Goal: Information Seeking & Learning: Learn about a topic

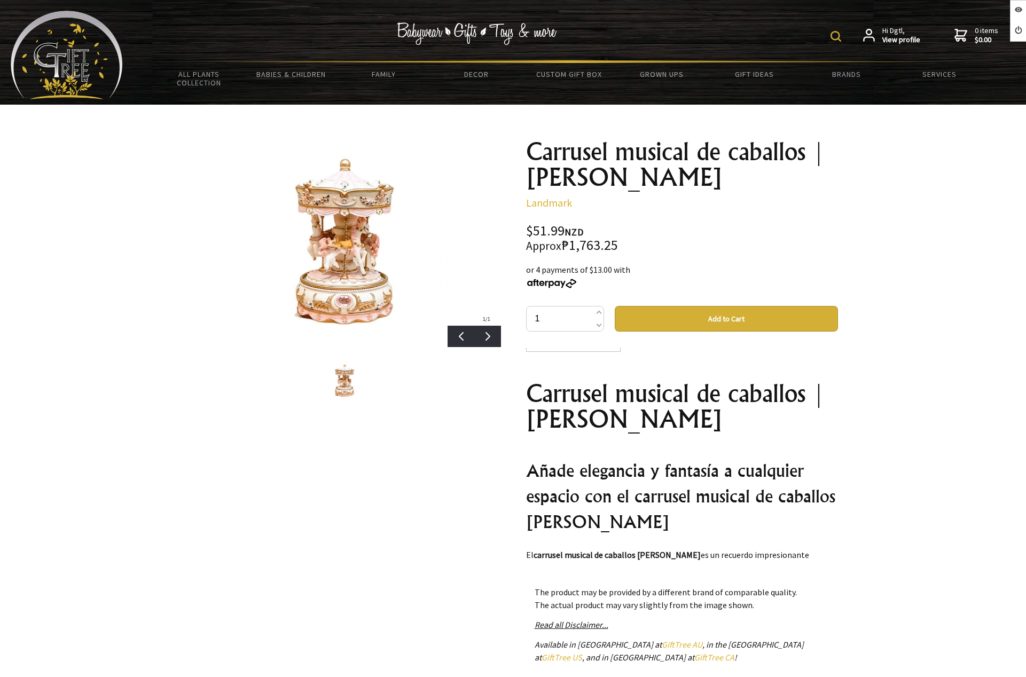
click at [603, 226] on div "$51.99 NZD Approx ₱1,763.25" at bounding box center [682, 238] width 312 height 28
drag, startPoint x: 524, startPoint y: 231, endPoint x: 597, endPoint y: 227, distance: 73.8
click at [597, 227] on div "Carrusel musical de caballos | Rosa claro Landmark $51.99 NZD Approx ₱1,763.25 …" at bounding box center [681, 455] width 329 height 651
click at [840, 233] on div "Carrusel musical de caballos | Rosa claro Landmark $51.99 NZD Approx ₱1,763.25 …" at bounding box center [681, 455] width 329 height 651
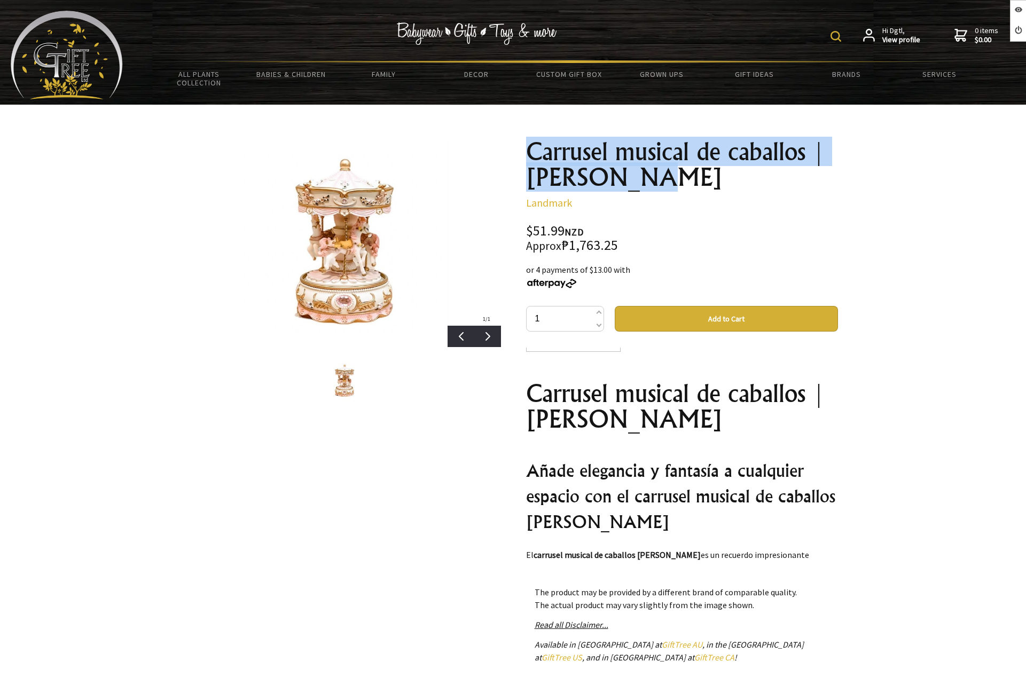
drag, startPoint x: 570, startPoint y: 167, endPoint x: 644, endPoint y: 182, distance: 75.7
click at [644, 182] on div "Carrusel musical de caballos | Rosa claro Landmark $51.99 NZD Approx ₱1,763.25 …" at bounding box center [681, 455] width 329 height 651
drag, startPoint x: 525, startPoint y: 230, endPoint x: 594, endPoint y: 230, distance: 68.9
click at [594, 230] on div "$51.99 NZD Approx ₱1,763.25" at bounding box center [682, 238] width 312 height 28
click at [549, 227] on div "$51.99 NZD Approx ₱1,763.25" at bounding box center [682, 238] width 312 height 28
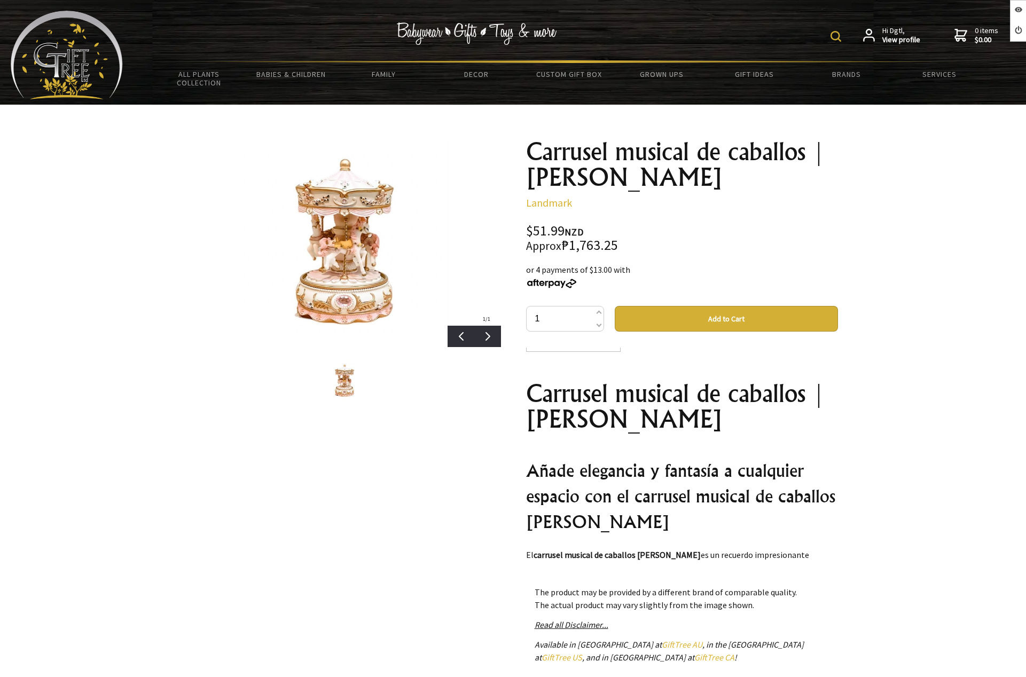
drag, startPoint x: 566, startPoint y: 230, endPoint x: 589, endPoint y: 231, distance: 22.4
click at [589, 231] on div "$51.99 NZD Approx ₱1,763.25" at bounding box center [682, 238] width 312 height 28
click at [566, 247] on div "$51.99 NZD Approx ₱1,763.25" at bounding box center [682, 238] width 312 height 28
drag, startPoint x: 563, startPoint y: 245, endPoint x: 616, endPoint y: 248, distance: 53.5
click at [616, 248] on div "$51.99 NZD Approx ₱1,763.25" at bounding box center [682, 238] width 312 height 28
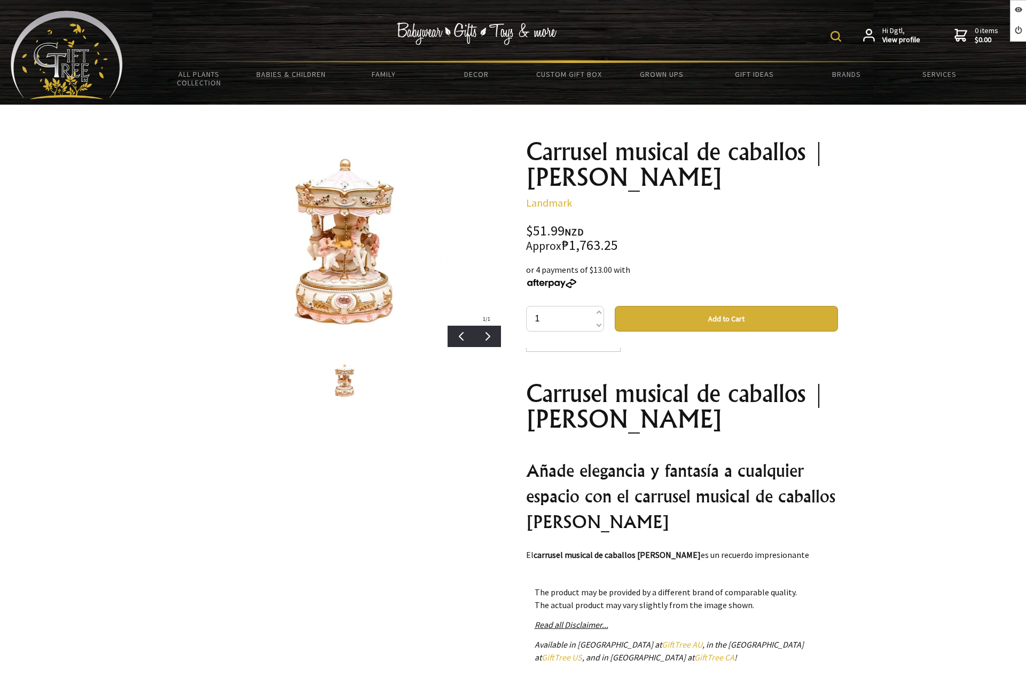
click at [882, 234] on div at bounding box center [513, 456] width 1026 height 702
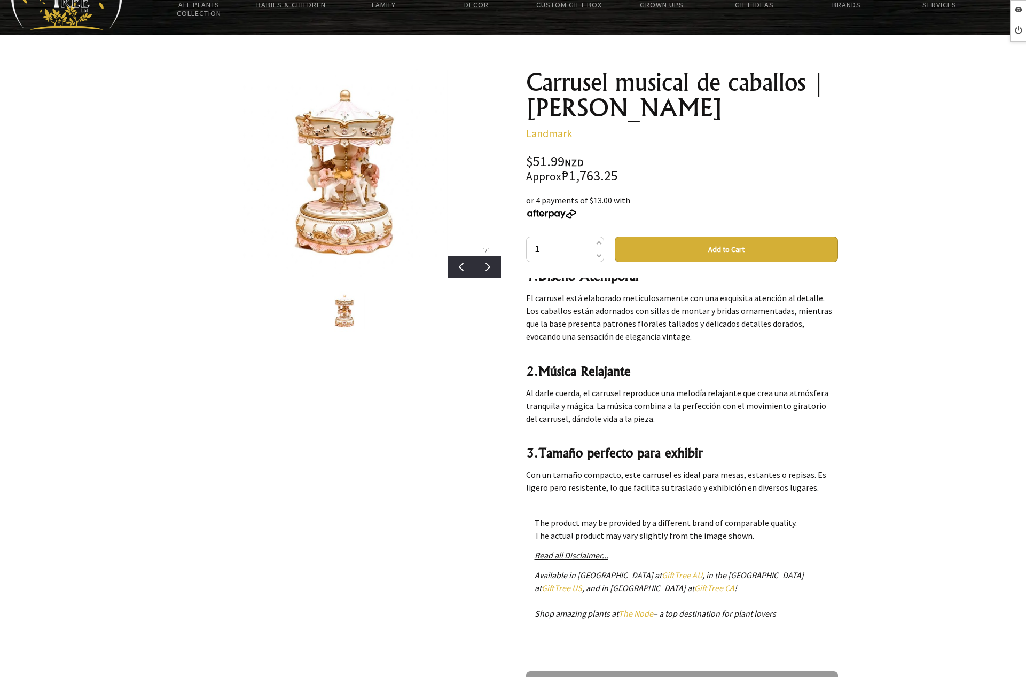
scroll to position [48, 0]
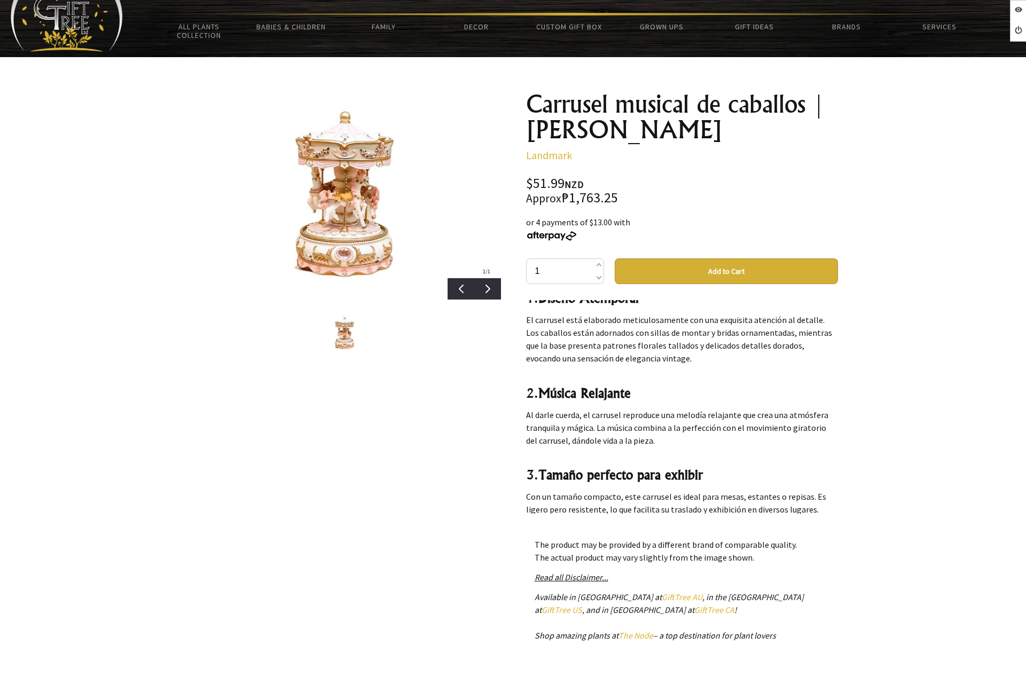
drag, startPoint x: 521, startPoint y: 182, endPoint x: 597, endPoint y: 180, distance: 75.8
click at [597, 180] on div "Carrusel musical de caballos | Rosa claro Landmark $51.99 NZD Approx ₱1,763.25 …" at bounding box center [681, 408] width 329 height 651
click at [622, 200] on div "$51.99 NZD Approx ₱1,763.25" at bounding box center [682, 191] width 312 height 28
click at [920, 159] on div at bounding box center [513, 408] width 1026 height 702
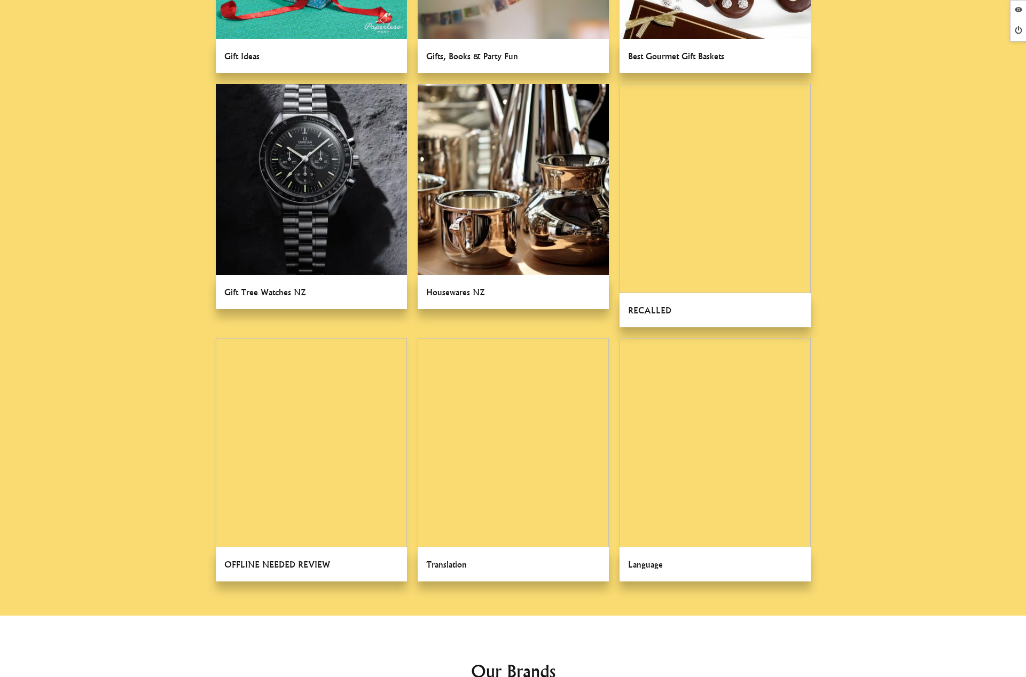
scroll to position [951, 0]
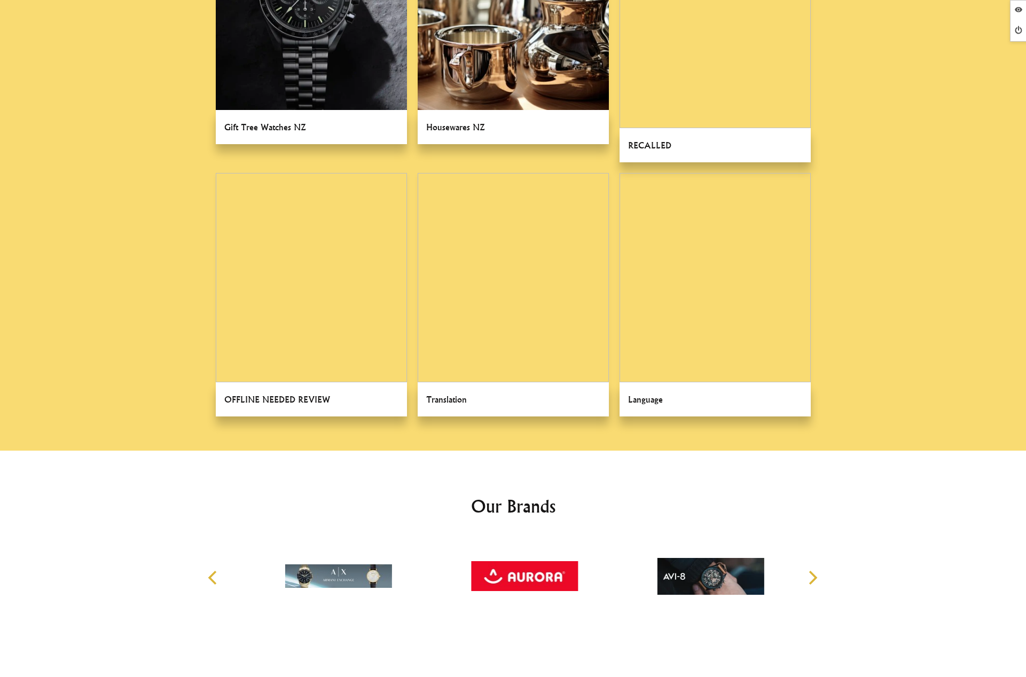
click at [732, 276] on link at bounding box center [714, 294] width 191 height 243
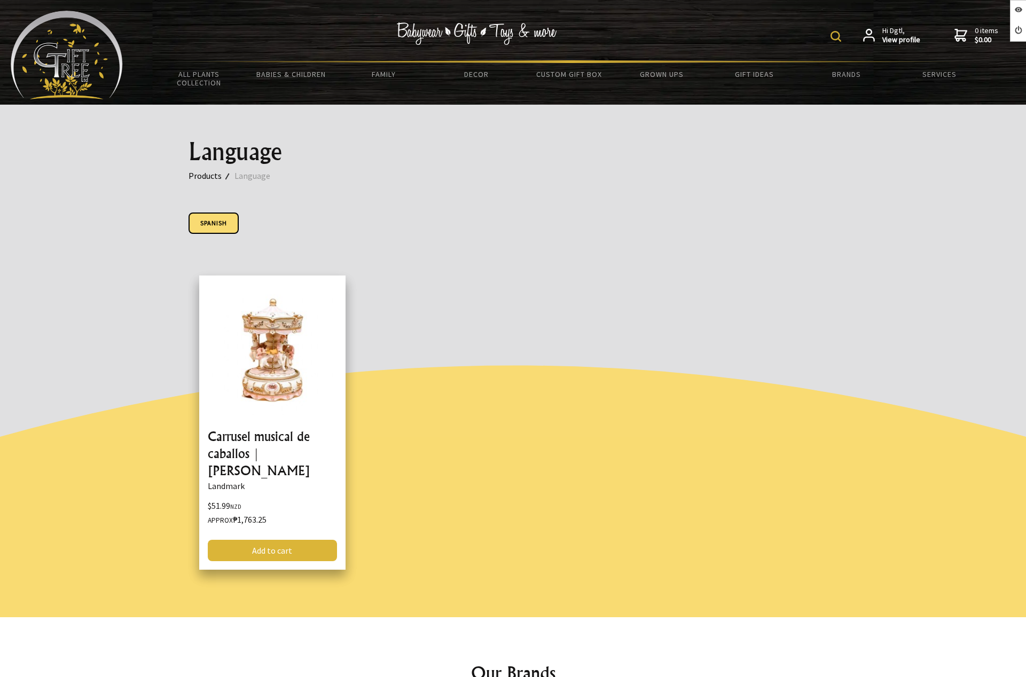
click at [226, 221] on link "Spanish" at bounding box center [213, 222] width 50 height 21
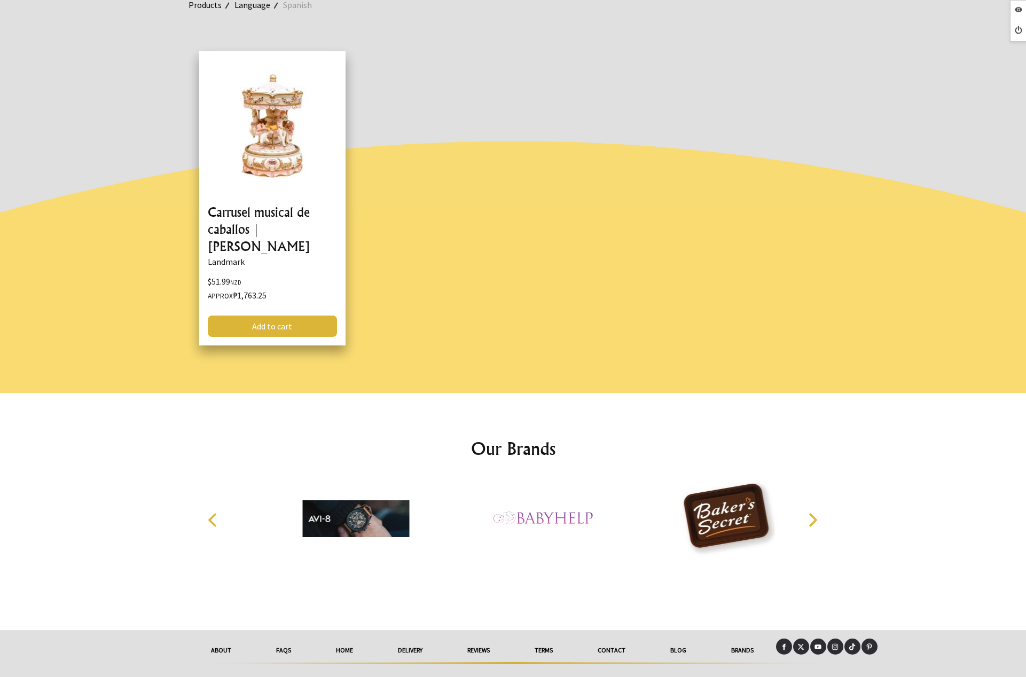
scroll to position [7, 0]
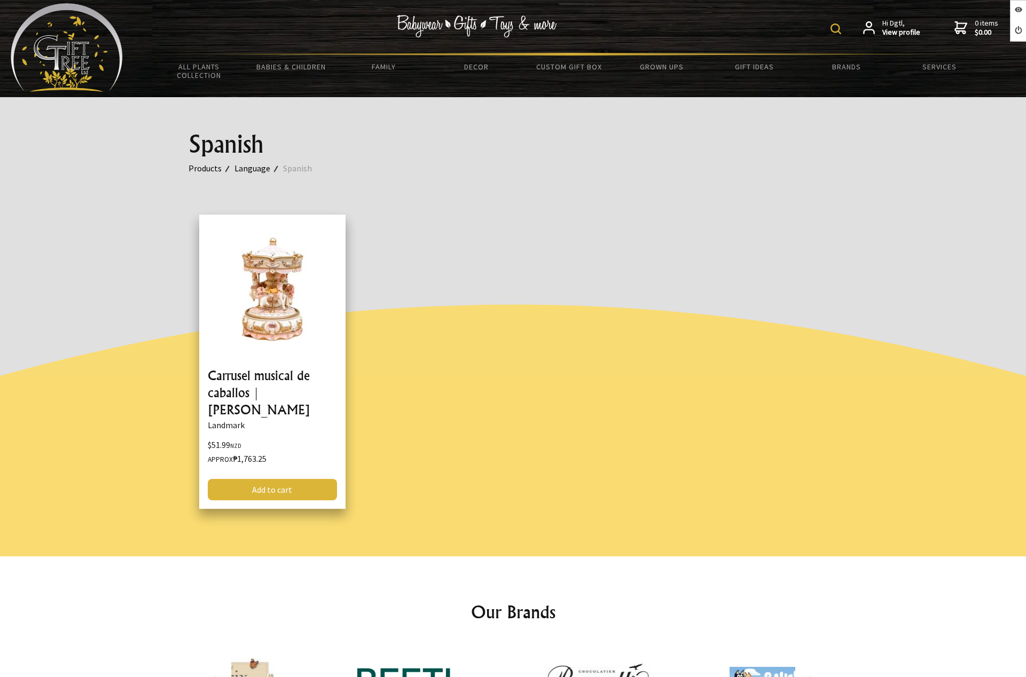
click at [256, 169] on link "Language" at bounding box center [258, 168] width 49 height 14
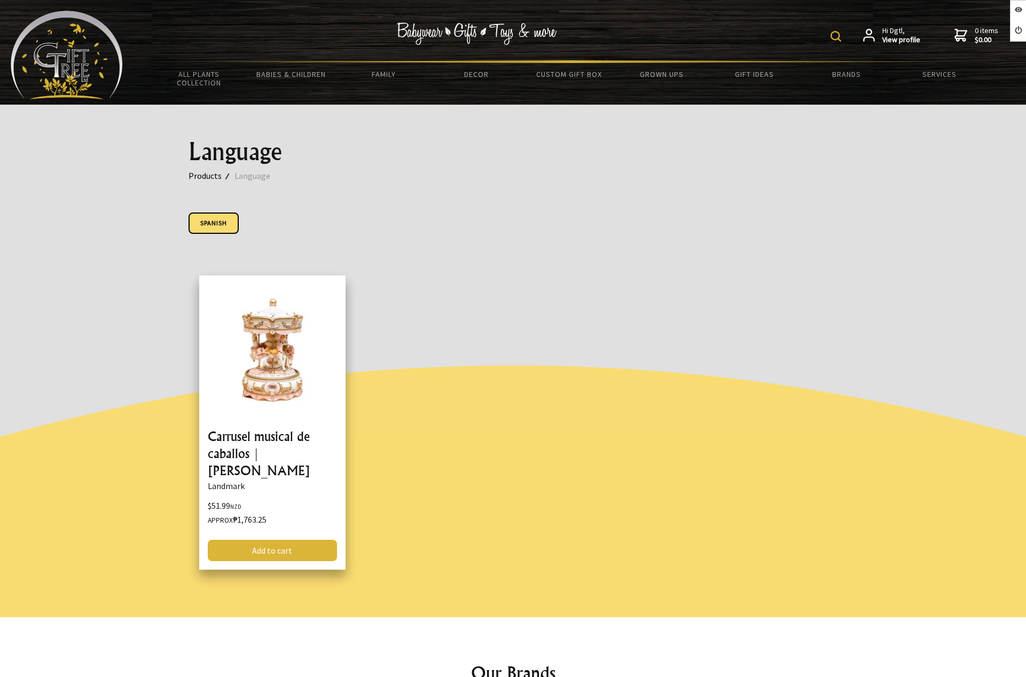
click at [213, 224] on link "Spanish" at bounding box center [213, 222] width 50 height 21
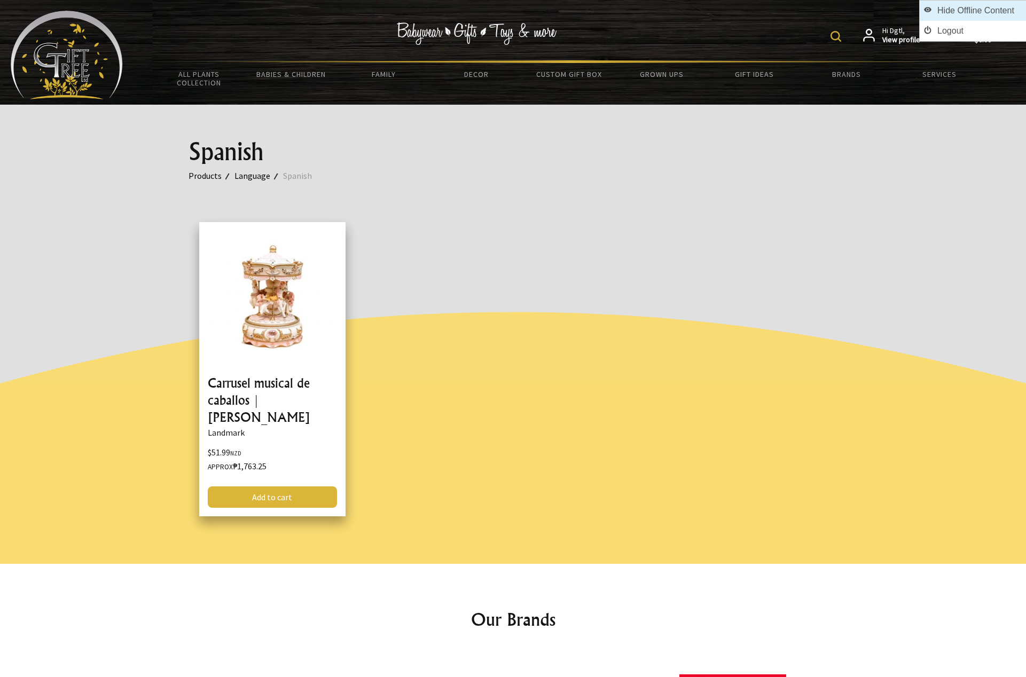
click at [1010, 12] on link "Hide Offline Content" at bounding box center [972, 11] width 106 height 20
click at [255, 178] on link "Language" at bounding box center [258, 176] width 49 height 14
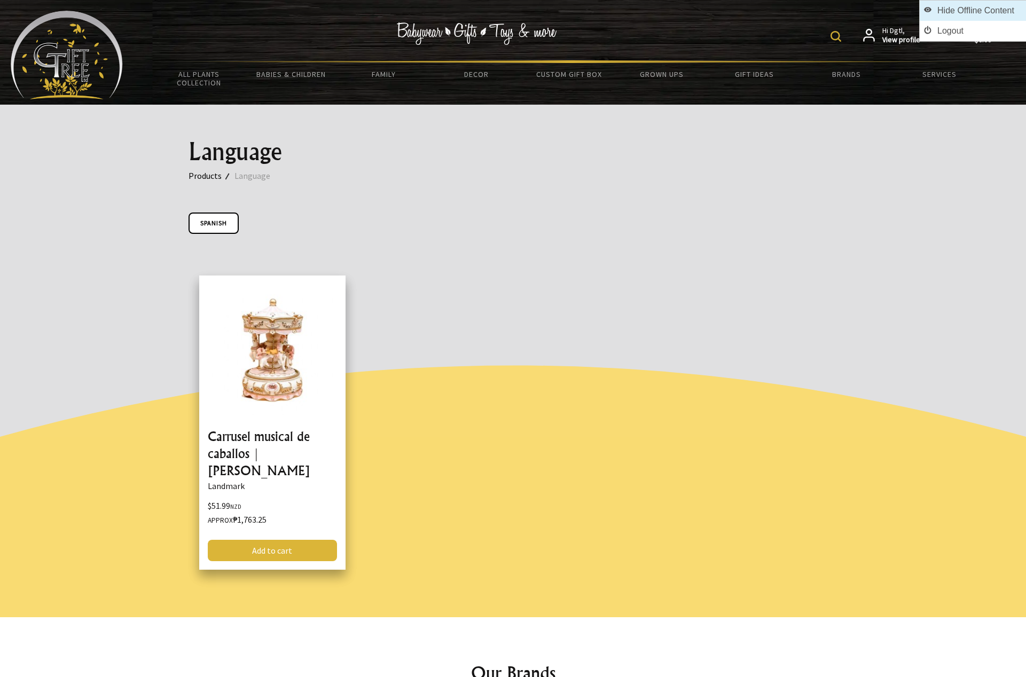
click at [1011, 12] on link "Hide Offline Content" at bounding box center [972, 11] width 106 height 20
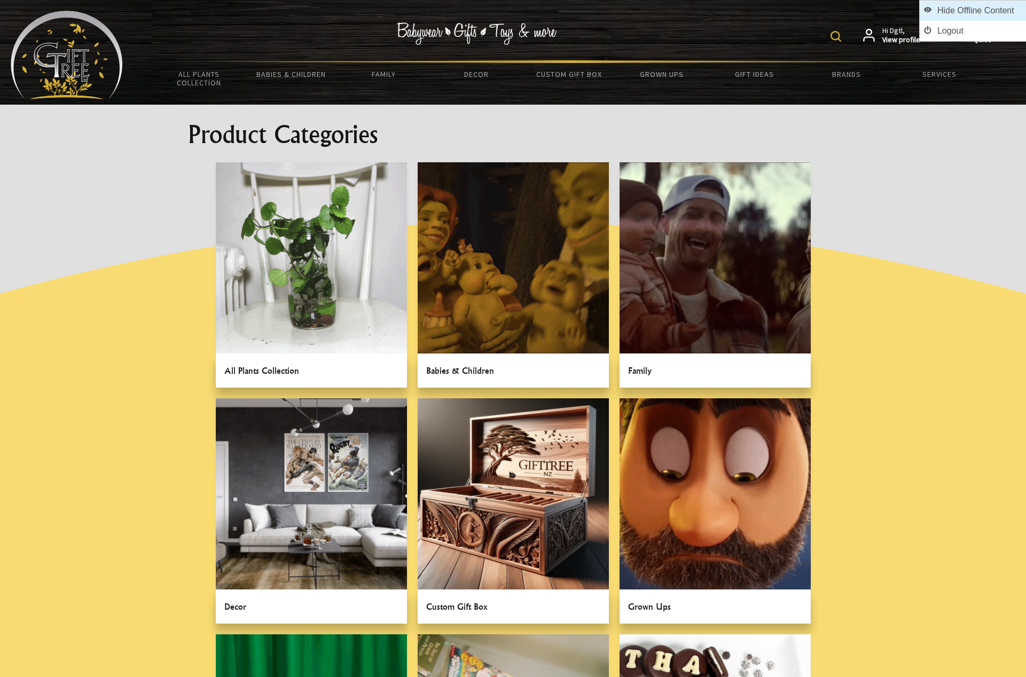
click at [1002, 10] on link "Hide Offline Content" at bounding box center [972, 11] width 106 height 20
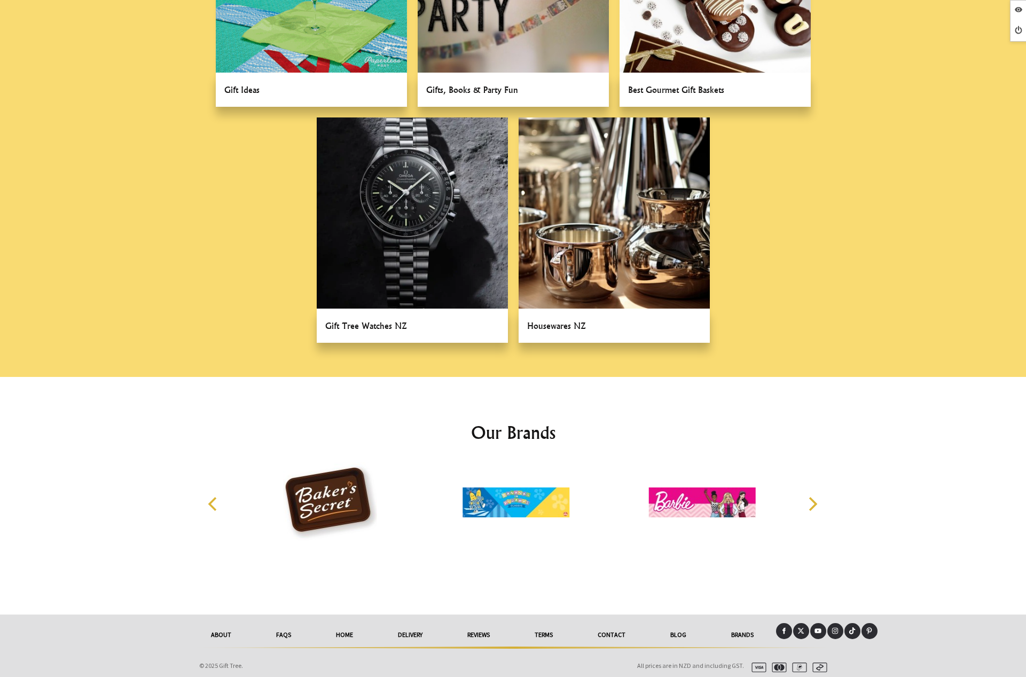
scroll to position [758, 0]
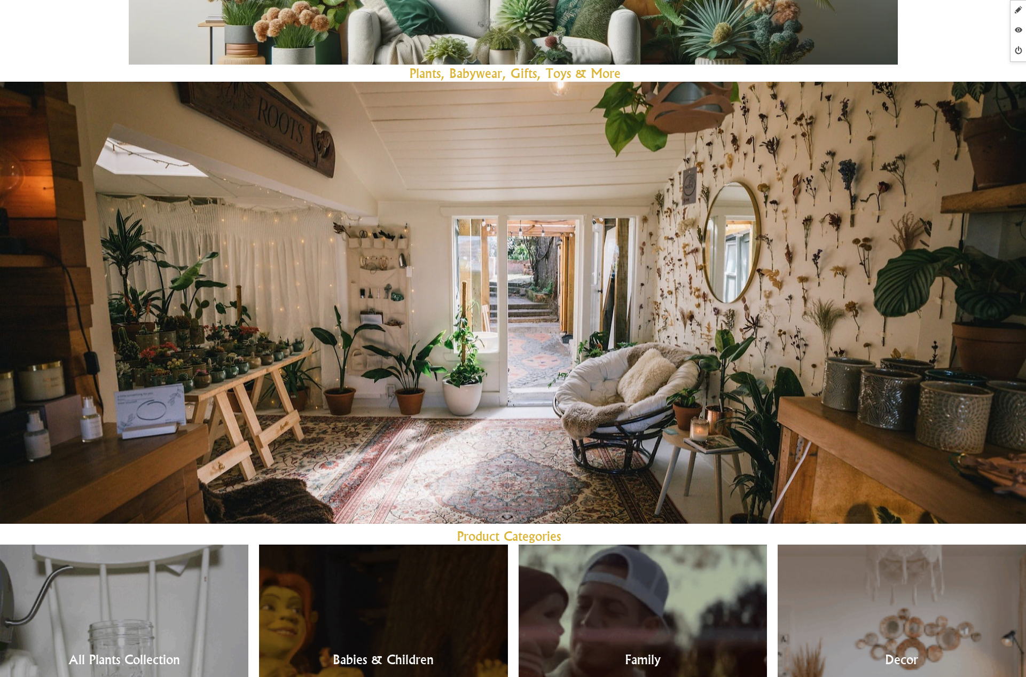
scroll to position [549, 0]
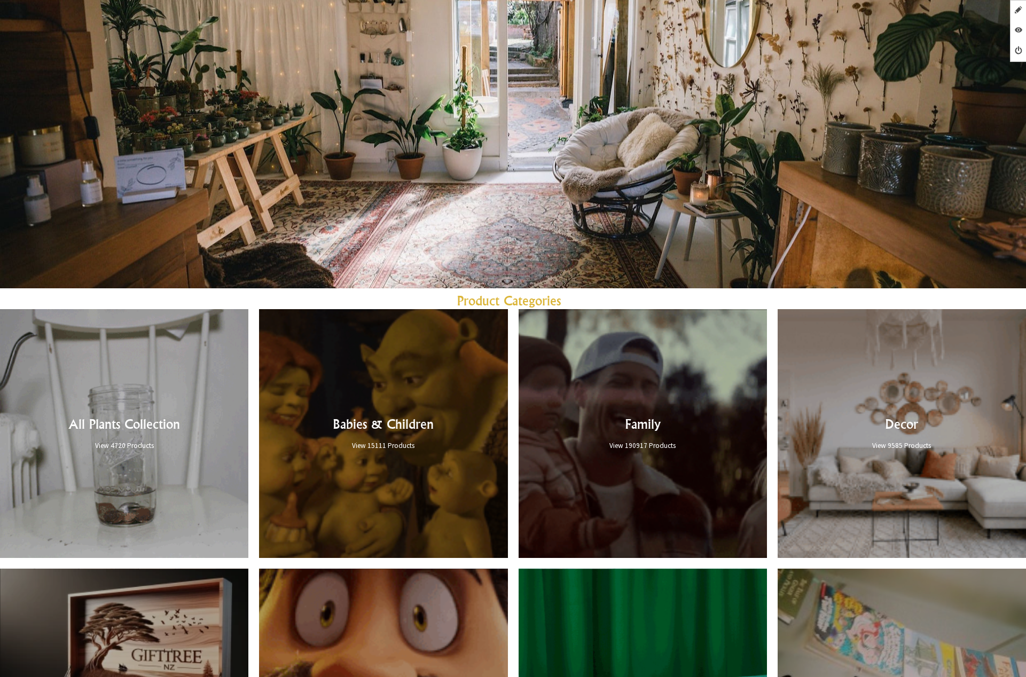
click at [398, 382] on link at bounding box center [383, 433] width 248 height 248
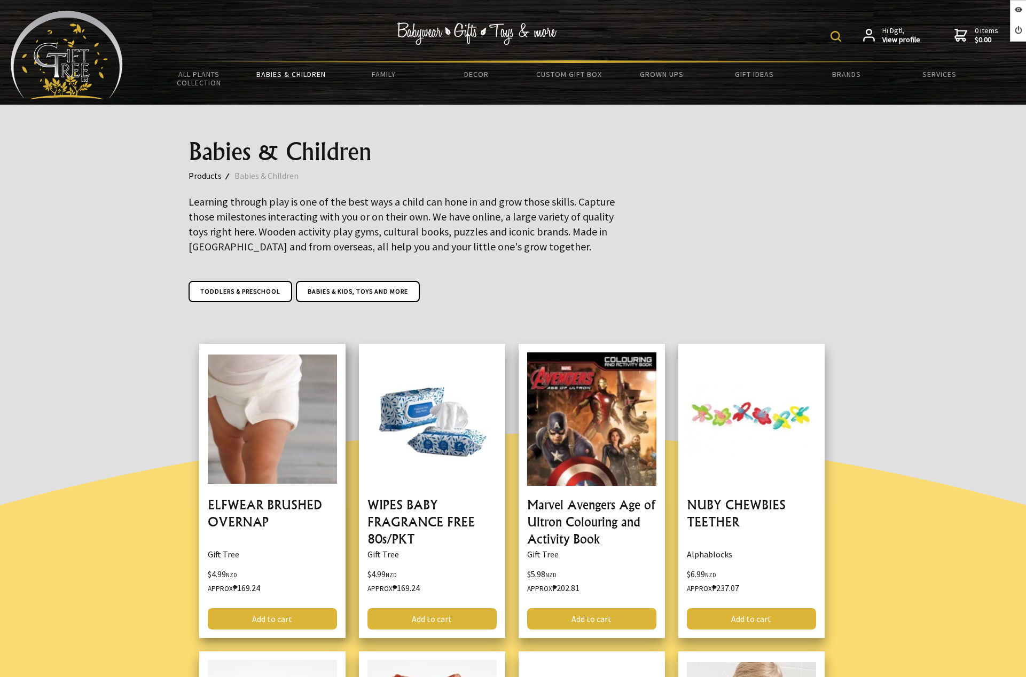
scroll to position [160, 0]
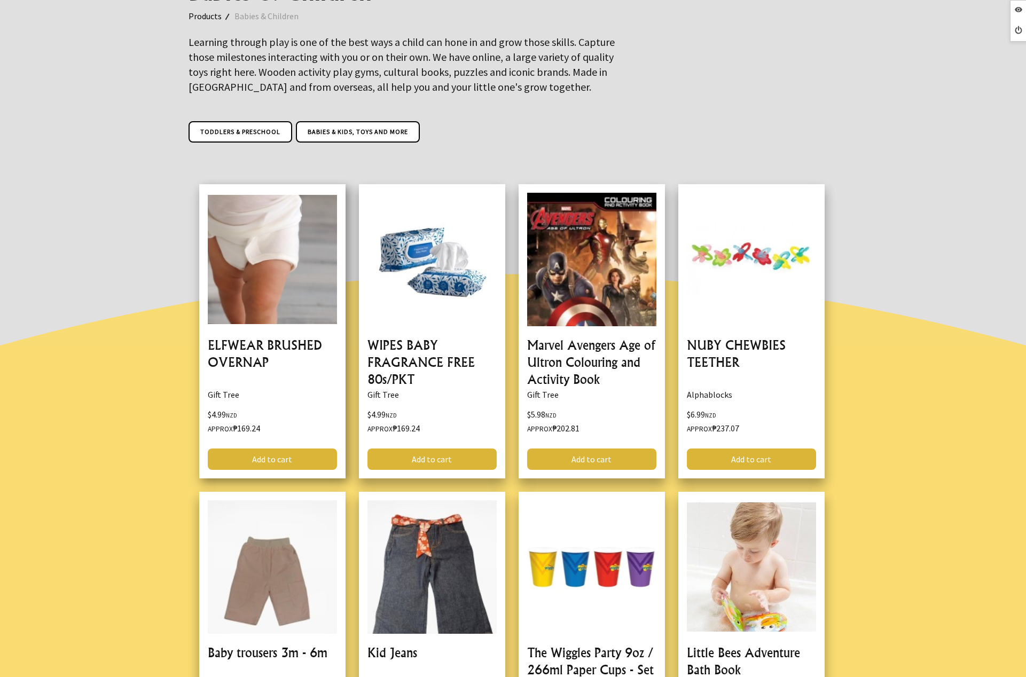
click at [283, 233] on link at bounding box center [272, 331] width 146 height 294
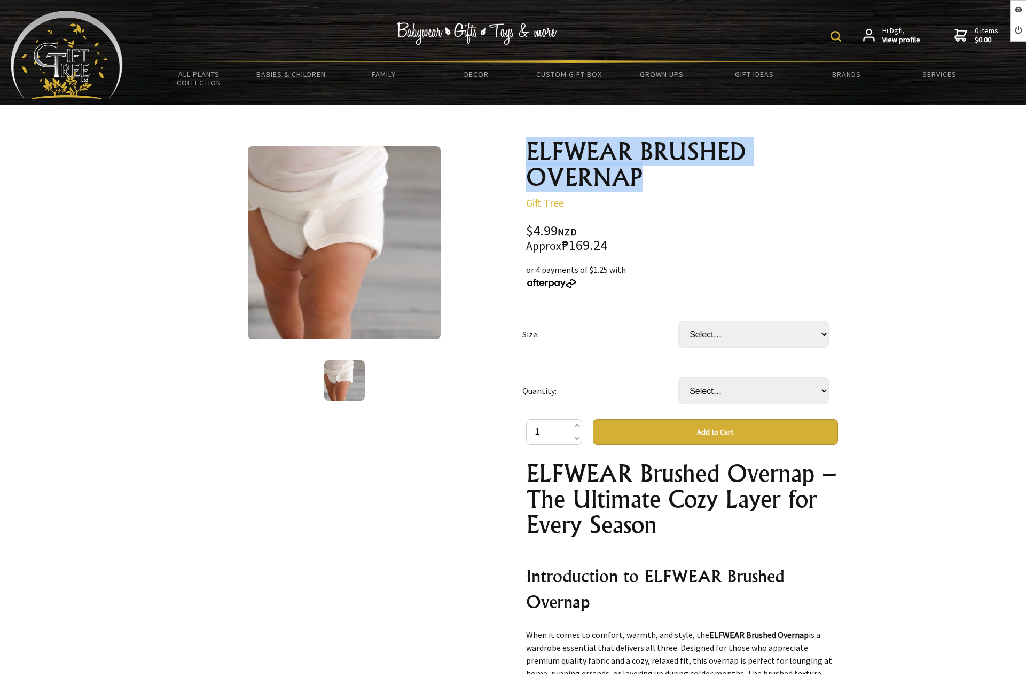
drag, startPoint x: 524, startPoint y: 152, endPoint x: 756, endPoint y: 189, distance: 235.2
click at [756, 189] on div "ELFWEAR BRUSHED OVERNAP Gift Tree $4.99 NZD Approx ₱169.24 or 4 payments of $1.…" at bounding box center [681, 512] width 329 height 764
drag, startPoint x: 582, startPoint y: 230, endPoint x: 523, endPoint y: 228, distance: 59.3
click at [523, 228] on div "ELFWEAR BRUSHED OVERNAP Gift Tree $4.99 NZD Approx ₱169.24 or 4 payments of $1.…" at bounding box center [681, 512] width 329 height 764
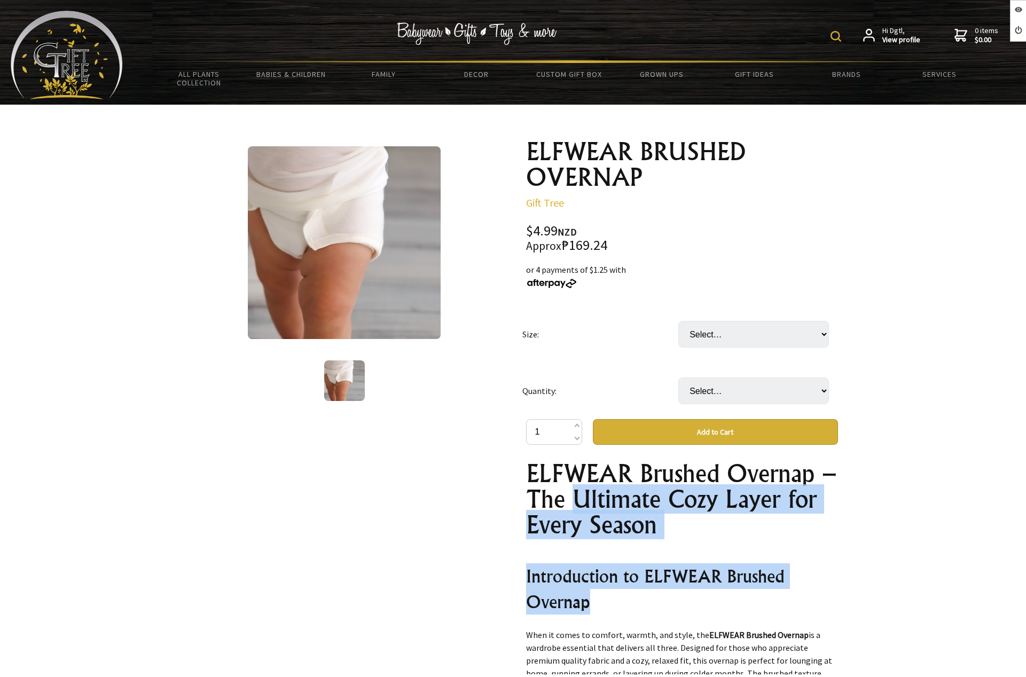
drag, startPoint x: 642, startPoint y: 530, endPoint x: 682, endPoint y: 605, distance: 85.5
click at [682, 605] on div "ELFWEAR Brushed Overnap – The Ultimate Cozy Layer for Every Season Introduction…" at bounding box center [682, 568] width 312 height 214
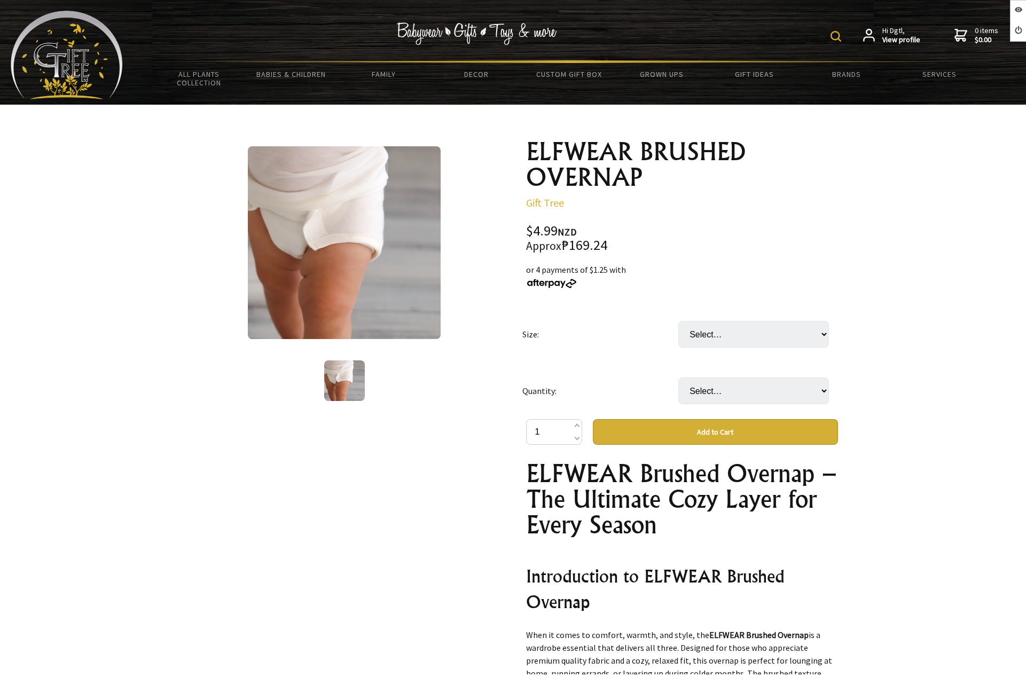
click at [858, 215] on div at bounding box center [513, 512] width 1026 height 815
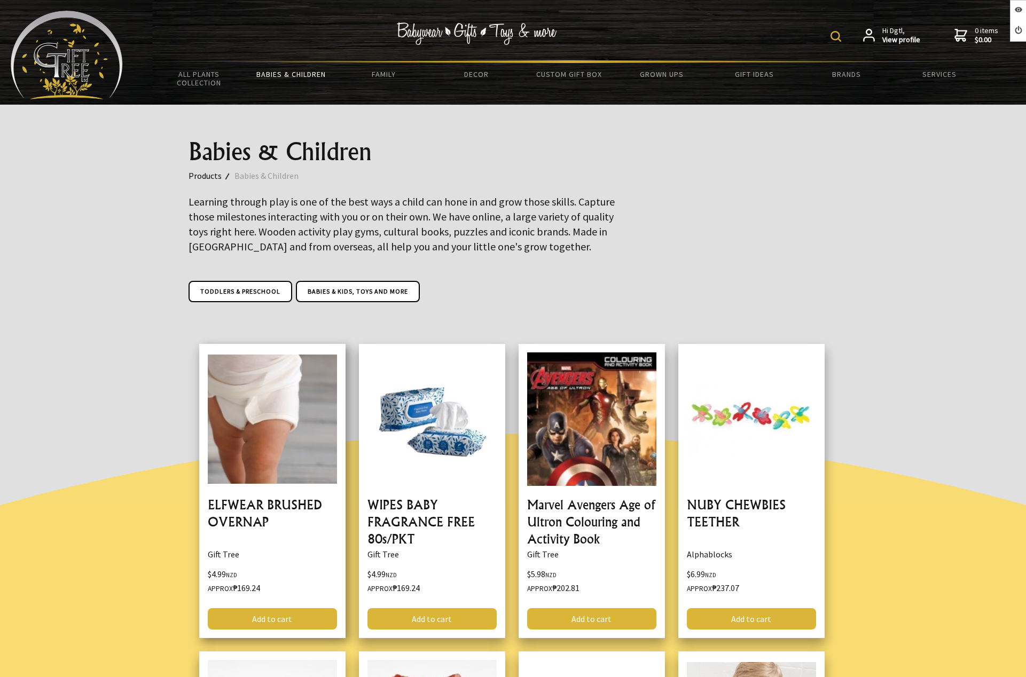
click at [270, 442] on link at bounding box center [272, 491] width 146 height 294
